Goal: Task Accomplishment & Management: Manage account settings

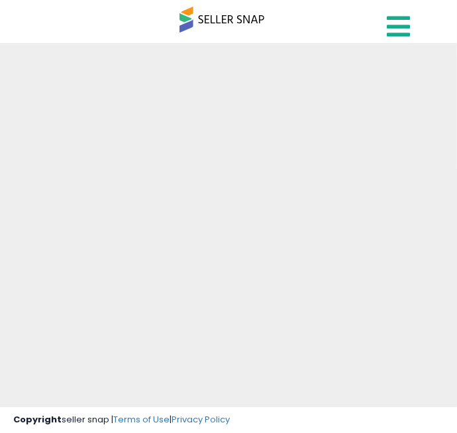
click at [392, 24] on icon at bounding box center [397, 26] width 23 height 26
click at [400, 36] on icon at bounding box center [397, 26] width 23 height 26
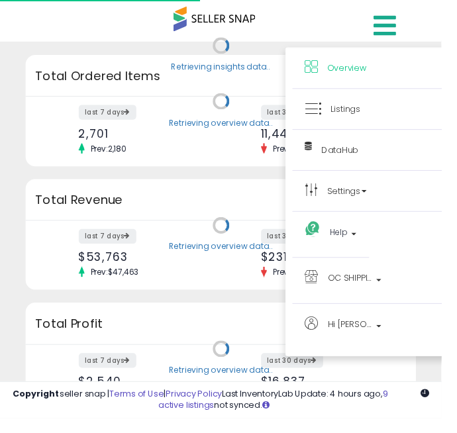
scroll to position [184, 377]
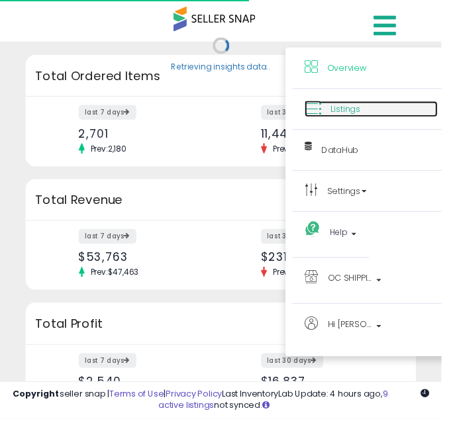
click at [371, 116] on span "Listings" at bounding box center [357, 113] width 30 height 13
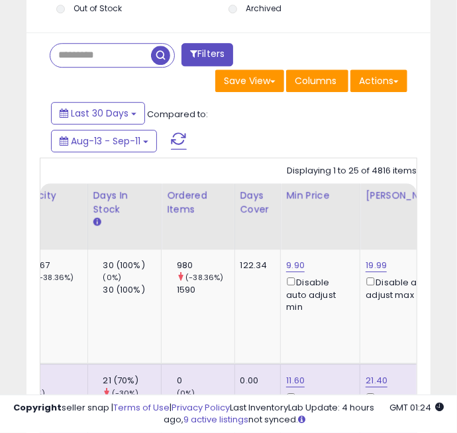
scroll to position [0, 440]
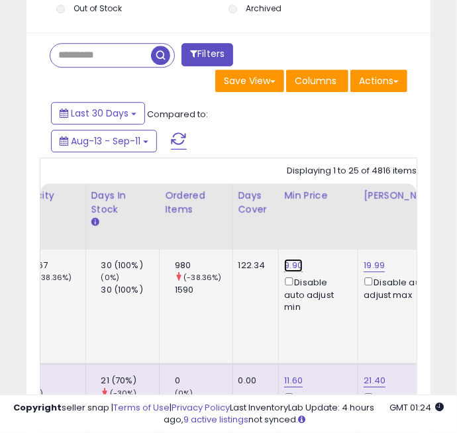
click at [284, 269] on link "9.90" at bounding box center [293, 265] width 19 height 13
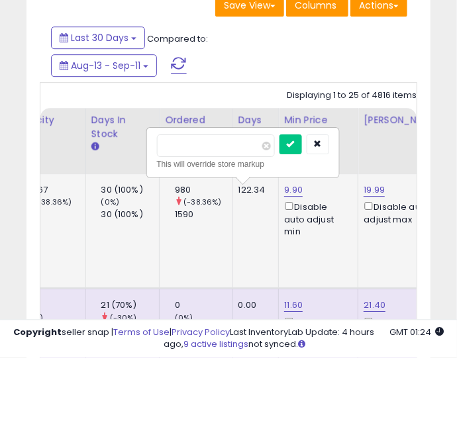
scroll to position [1182, 0]
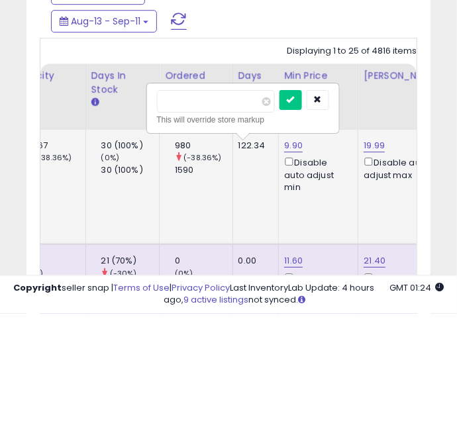
type input "*"
type input "***"
click at [294, 218] on icon "submit" at bounding box center [290, 219] width 8 height 8
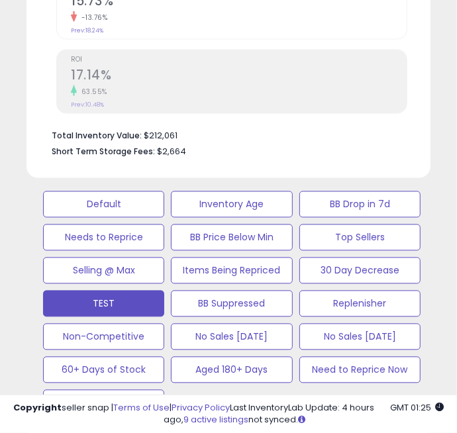
scroll to position [509, 0]
